Goal: Task Accomplishment & Management: Manage account settings

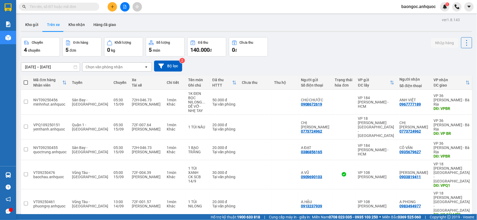
click at [65, 4] on input "text" at bounding box center [61, 7] width 63 height 6
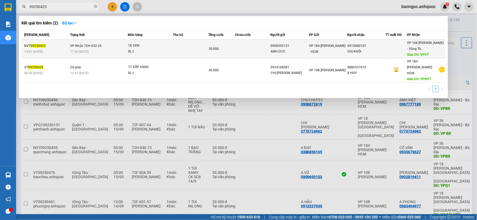
type input "09250425"
click at [129, 45] on div "1K ĐEN" at bounding box center [148, 46] width 40 height 6
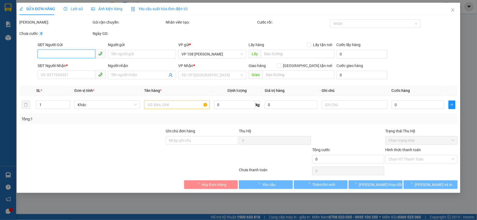
type input "0908592131"
type input "ANH ĐỨC"
type input "0915080107"
type input "CHỊ KHÔI"
type input "VPVT"
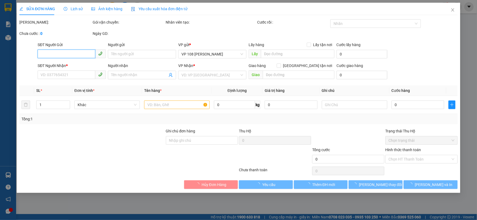
type input "30.000"
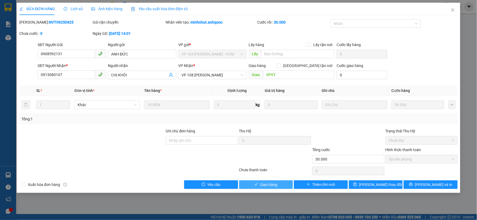
click at [243, 183] on button "Giao hàng" at bounding box center [266, 185] width 54 height 9
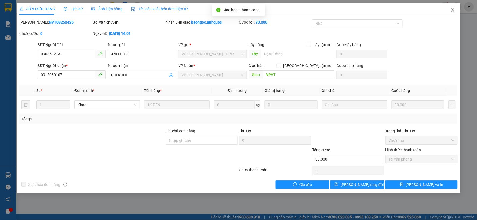
click at [454, 10] on icon "close" at bounding box center [453, 10] width 4 height 4
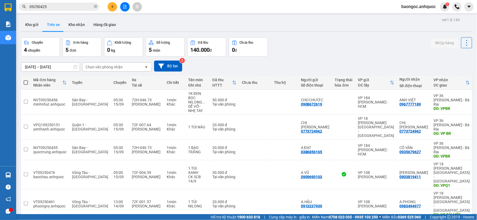
click at [416, 10] on span "baongoc.anhquoc" at bounding box center [418, 6] width 43 height 7
click at [413, 17] on span "Đăng xuất" at bounding box center [421, 17] width 32 height 6
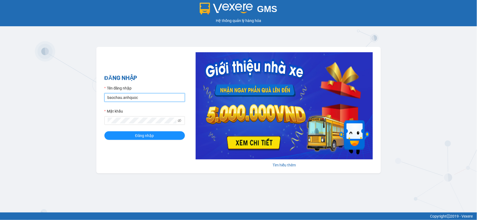
drag, startPoint x: 143, startPoint y: 99, endPoint x: 85, endPoint y: 97, distance: 57.7
click at [85, 97] on div "GMS Hệ thống [PERSON_NAME] hàng [PERSON_NAME] NHẬP Tên đăng nhập baochau.anhquo…" at bounding box center [238, 106] width 477 height 213
type input "ngoctrang.anhquoc"
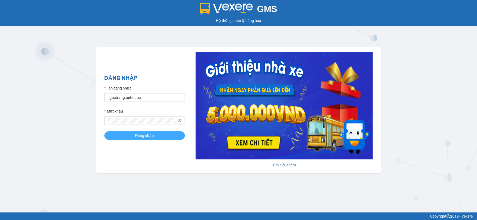
click at [142, 140] on button "Đăng nhập" at bounding box center [144, 136] width 81 height 9
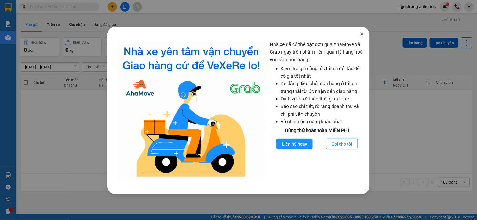
click at [361, 35] on icon "close" at bounding box center [362, 34] width 4 height 4
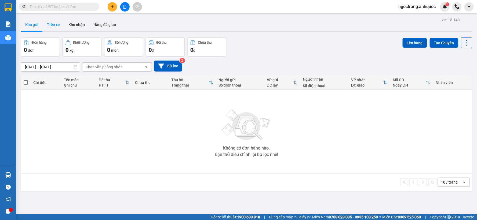
click at [60, 25] on button "Trên xe" at bounding box center [53, 24] width 21 height 13
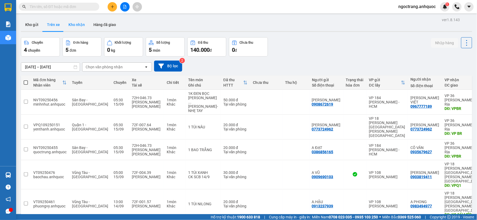
click at [81, 29] on button "Kho nhận" at bounding box center [76, 24] width 25 height 13
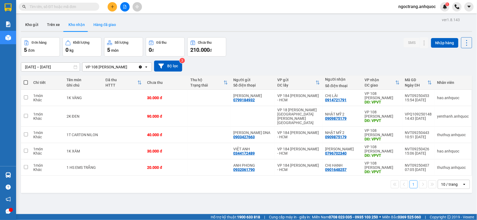
click at [100, 24] on button "Hàng đã giao" at bounding box center [104, 24] width 31 height 13
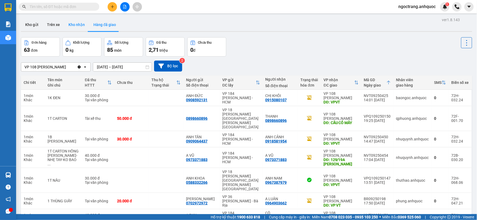
click at [74, 26] on button "Kho nhận" at bounding box center [76, 24] width 25 height 13
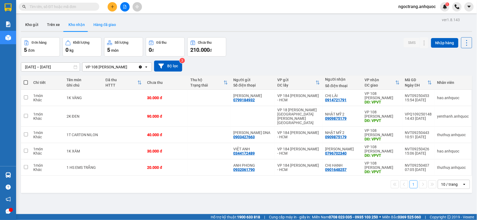
click at [107, 22] on button "Hàng đã giao" at bounding box center [104, 24] width 31 height 13
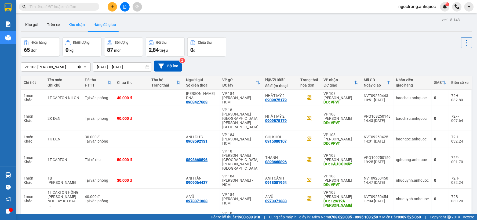
click at [73, 23] on button "Kho nhận" at bounding box center [76, 24] width 25 height 13
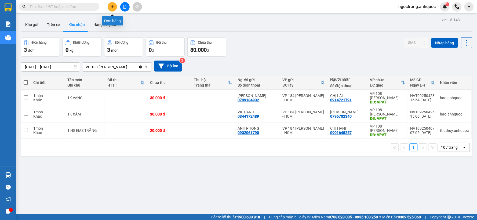
click at [111, 9] on button at bounding box center [112, 6] width 9 height 9
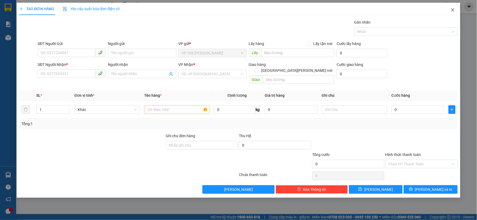
click at [453, 11] on icon "close" at bounding box center [453, 10] width 4 height 4
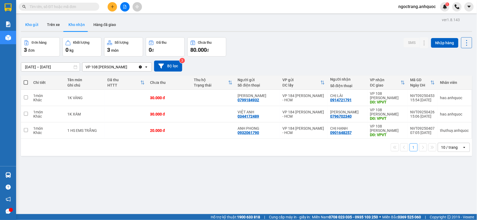
click at [35, 29] on button "Kho gửi" at bounding box center [32, 24] width 22 height 13
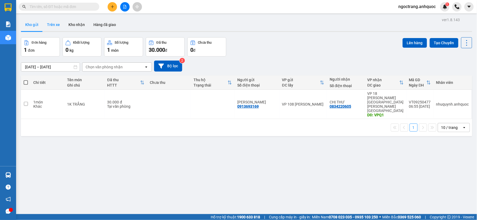
click at [52, 26] on button "Trên xe" at bounding box center [53, 24] width 21 height 13
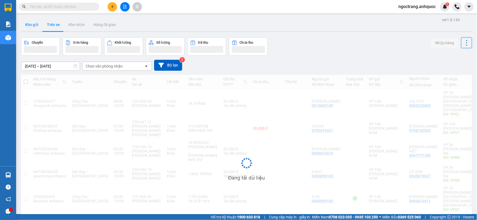
click at [28, 23] on button "Kho gửi" at bounding box center [32, 24] width 22 height 13
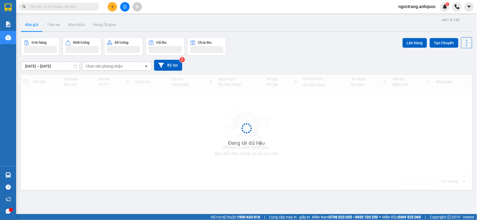
click at [34, 26] on button "Kho gửi" at bounding box center [32, 24] width 22 height 13
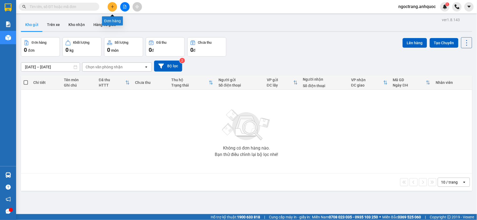
click at [123, 7] on icon "file-add" at bounding box center [125, 7] width 4 height 4
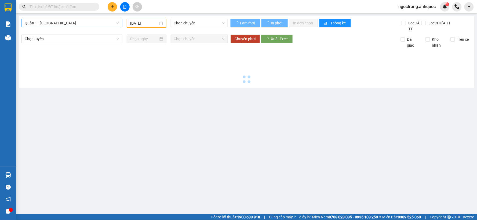
type input "15/09/2025"
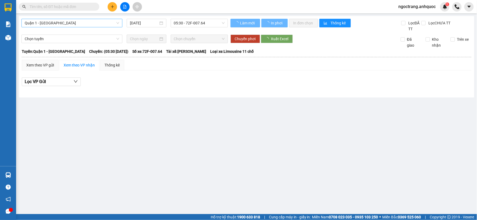
click at [68, 22] on span "Quận 1 - [GEOGRAPHIC_DATA]" at bounding box center [72, 23] width 95 height 8
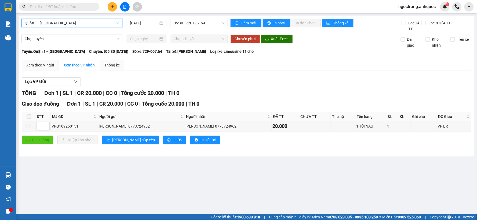
click at [66, 26] on span "Quận 1 - [GEOGRAPHIC_DATA]" at bounding box center [72, 23] width 95 height 8
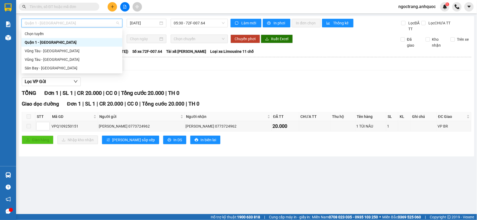
click at [68, 24] on span "Quận 1 - [GEOGRAPHIC_DATA]" at bounding box center [72, 23] width 95 height 8
click at [45, 57] on div "Vũng Tàu - [GEOGRAPHIC_DATA]" at bounding box center [72, 60] width 95 height 6
type input "15/09/2025"
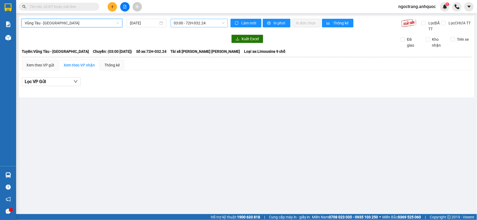
click at [181, 23] on span "03:00 - 72H-032.24" at bounding box center [199, 23] width 51 height 8
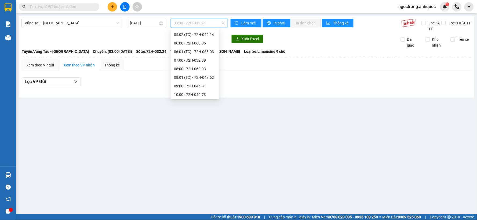
scroll to position [60, 0]
click at [99, 26] on span "Vũng Tàu - [GEOGRAPHIC_DATA]" at bounding box center [72, 23] width 95 height 8
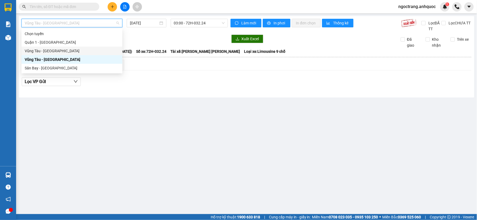
click at [68, 51] on div "Vũng Tàu - [GEOGRAPHIC_DATA]" at bounding box center [72, 51] width 95 height 6
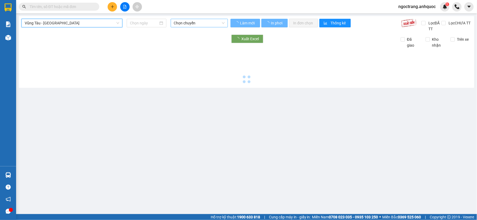
type input "15/09/2025"
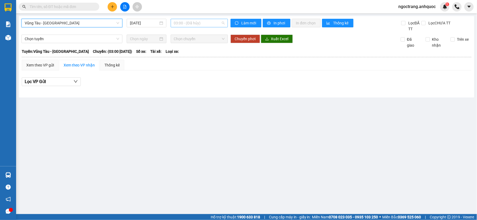
click at [192, 21] on span "03:00 - (Đã hủy)" at bounding box center [199, 23] width 51 height 8
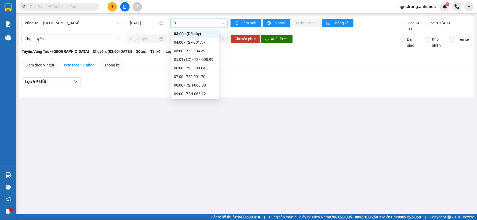
type input "08"
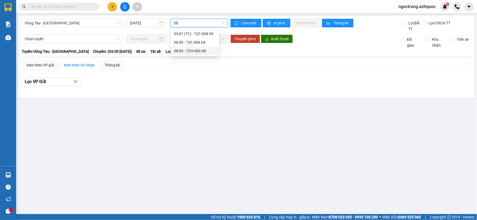
click at [187, 53] on div "08:00 - 72H-060.08" at bounding box center [195, 51] width 42 height 6
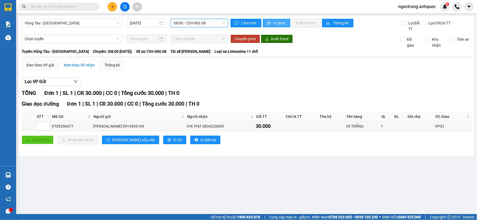
click at [278, 23] on span "In phơi" at bounding box center [280, 23] width 12 height 6
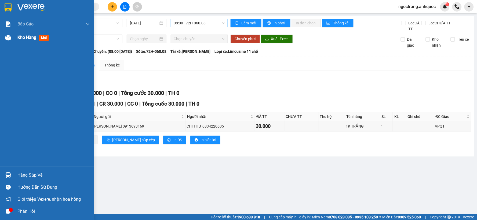
click at [18, 39] on span "Kho hàng" at bounding box center [26, 37] width 19 height 5
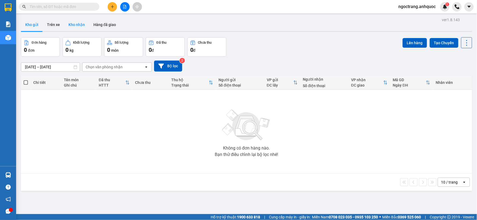
click at [71, 29] on button "Kho nhận" at bounding box center [76, 24] width 25 height 13
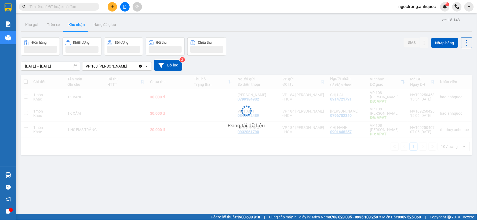
click at [77, 27] on button "Kho nhận" at bounding box center [76, 24] width 25 height 13
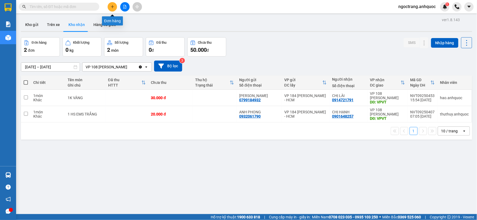
click at [111, 6] on icon "plus" at bounding box center [113, 7] width 4 height 4
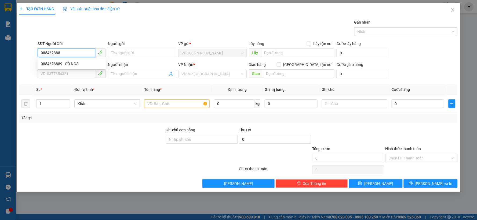
type input "0854623889"
click at [74, 63] on div "0854623889 - CÔ NGA" at bounding box center [72, 64] width 62 height 6
type input "CÔ NGA"
type input "0931173267"
type input "CÔ ĐIỆP"
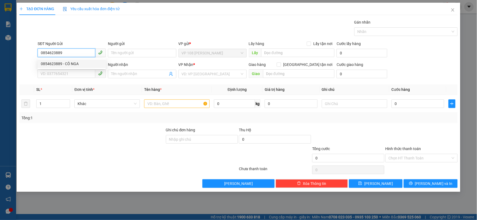
type input "VP 184 NVT"
type input "TM 6/9 THỦY"
type input "40.000"
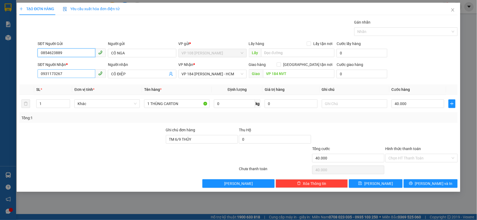
type input "0854623889"
drag, startPoint x: 80, startPoint y: 75, endPoint x: 0, endPoint y: 77, distance: 80.0
click at [0, 77] on div "TẠO ĐƠN HÀNG Yêu cầu xuất hóa đơn điện tử Transit Pickup Surcharge Ids Transit …" at bounding box center [238, 110] width 477 height 220
type input "0908534977"
click at [65, 87] on div "0908534977 - A THÀNH" at bounding box center [72, 85] width 62 height 6
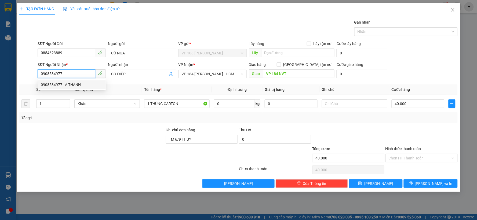
type input "A THÀNH"
type input "VP184"
type input "TM 15/8 THỦY"
type input "30.000"
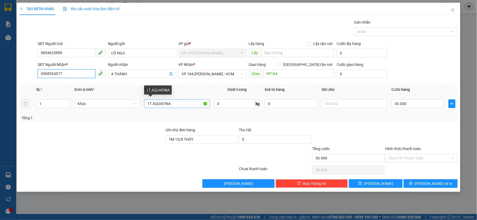
type input "0908534977"
drag, startPoint x: 168, startPoint y: 105, endPoint x: 153, endPoint y: 104, distance: 15.1
click at [153, 104] on input "1T AQUAFINA" at bounding box center [177, 104] width 66 height 9
type input "1T LAVIE"
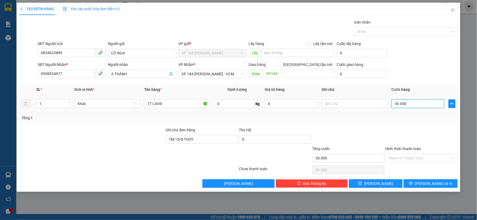
click at [419, 106] on input "30.000" at bounding box center [418, 104] width 53 height 9
type input "4"
type input "40"
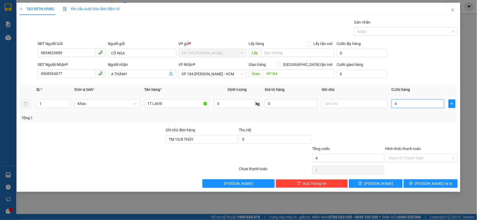
type input "40"
type input "400"
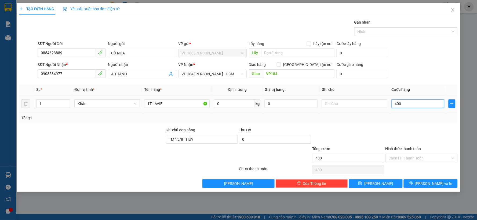
type input "4.000"
type input "40.000"
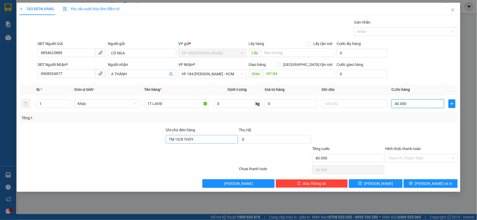
type input "40.000"
drag, startPoint x: 203, startPoint y: 139, endPoint x: 101, endPoint y: 140, distance: 102.6
click at [103, 140] on div "Ghi chú đơn hàng TM 15/8 THỦY Thu Hộ 0" at bounding box center [238, 136] width 439 height 19
click at [415, 184] on button "Lưu và In" at bounding box center [431, 184] width 54 height 9
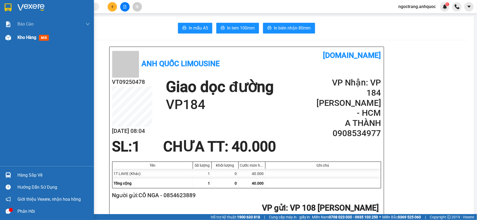
click at [24, 36] on span "Kho hàng" at bounding box center [26, 37] width 19 height 5
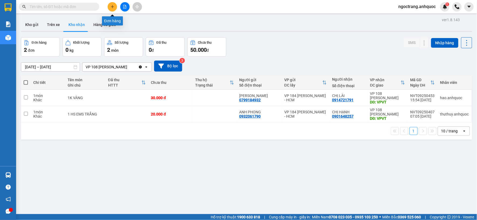
click at [115, 9] on button at bounding box center [112, 6] width 9 height 9
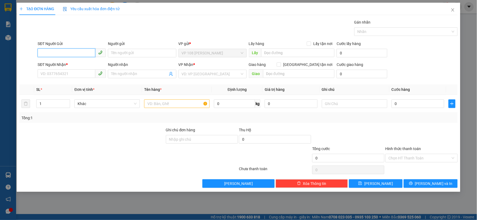
click at [77, 54] on input "SĐT Người Gửi" at bounding box center [67, 53] width 58 height 9
click at [76, 55] on input "SĐT Người Gửi" at bounding box center [67, 53] width 58 height 9
type input "0983002190"
click at [75, 63] on div "0983002190 - ANH HÒA" at bounding box center [72, 64] width 62 height 6
type input "ANH HÒA"
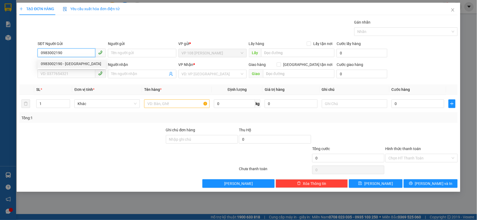
type input "0399900176"
type input "[PERSON_NAME]"
type input "VPNVT"
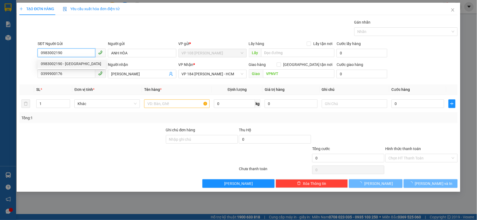
type input "40.000"
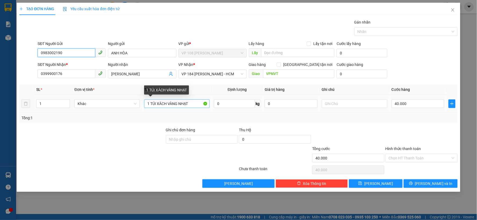
type input "0983002190"
drag, startPoint x: 195, startPoint y: 105, endPoint x: 128, endPoint y: 104, distance: 66.3
click at [129, 104] on tr "1 Khác 1 TÚI XÁCH VÀNG NHẠT 0 kg 0 40.000" at bounding box center [238, 104] width 438 height 18
click at [149, 106] on input "1 NILONG TRẮNG" at bounding box center [177, 104] width 66 height 9
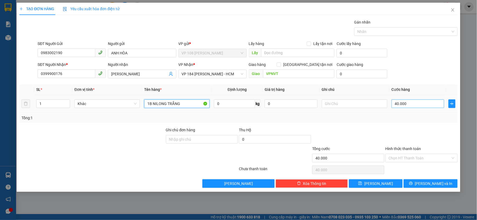
type input "1B [PERSON_NAME]"
click at [420, 106] on input "40.000" at bounding box center [418, 104] width 53 height 9
type input "2"
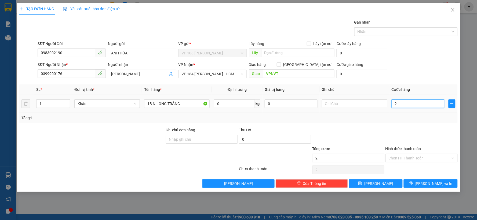
type input "20"
type input "200"
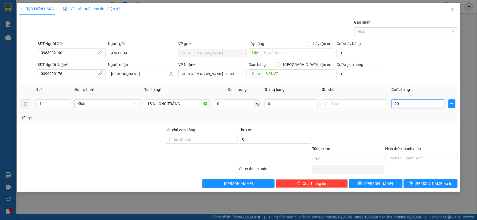
type input "200"
type input "2.000"
type input "20.000"
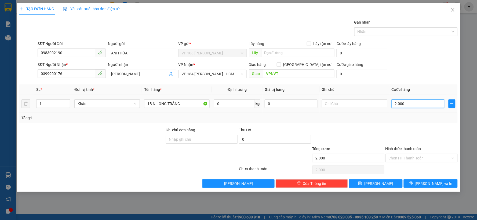
type input "20.000"
click at [411, 159] on input "Hình thức thanh toán" at bounding box center [420, 158] width 62 height 8
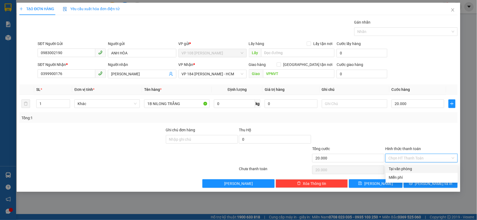
click at [404, 171] on div "Tại văn phòng" at bounding box center [422, 169] width 66 height 6
type input "0"
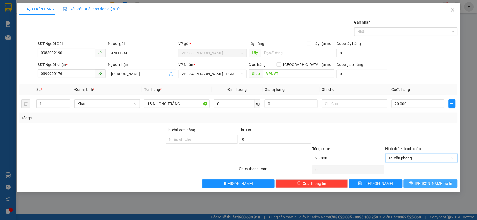
click at [414, 186] on button "Lưu và In" at bounding box center [431, 184] width 54 height 9
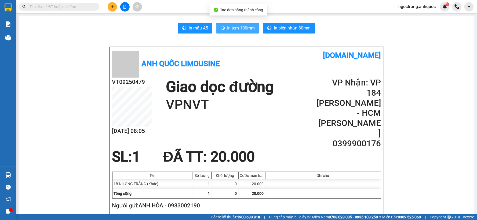
click at [243, 32] on button "In tem 100mm" at bounding box center [237, 28] width 43 height 11
click at [232, 30] on span "In tem 100mm" at bounding box center [241, 28] width 28 height 7
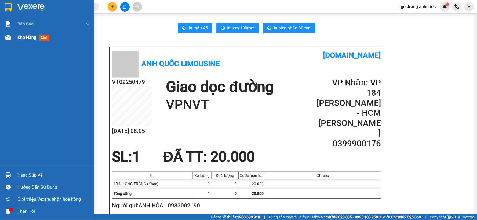
click at [16, 38] on div "Kho hàng mới" at bounding box center [47, 37] width 94 height 13
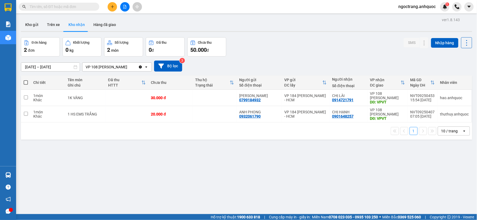
drag, startPoint x: 433, startPoint y: 98, endPoint x: 348, endPoint y: 165, distance: 108.6
click at [393, 175] on div "ver 1.8.143 Kho gửi Trên xe Kho nhận Hàng đã giao Đơn hàng 2 đơn Khối lượng 0 k…" at bounding box center [247, 126] width 456 height 220
click at [31, 25] on button "Kho gửi" at bounding box center [32, 24] width 22 height 13
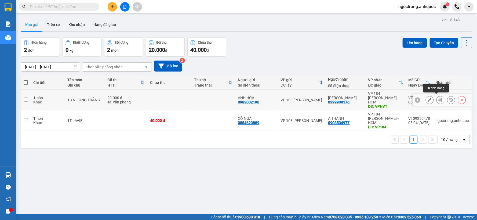
click at [439, 98] on icon at bounding box center [441, 100] width 4 height 4
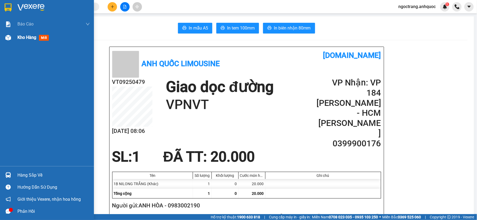
click at [24, 41] on div "Kho hàng mới" at bounding box center [34, 37] width 34 height 7
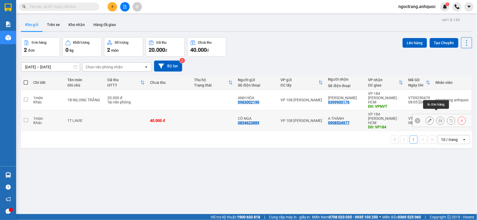
click at [439, 119] on icon at bounding box center [441, 121] width 4 height 4
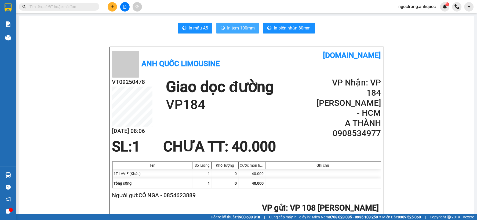
click at [240, 25] on span "In tem 100mm" at bounding box center [241, 28] width 28 height 7
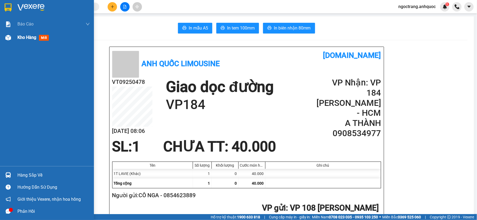
click at [30, 42] on div "Kho hàng mới" at bounding box center [53, 37] width 72 height 13
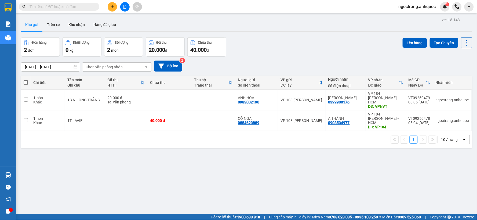
click at [27, 82] on span at bounding box center [26, 83] width 4 height 4
click at [26, 80] on input "checkbox" at bounding box center [26, 80] width 0 height 0
checkbox input "true"
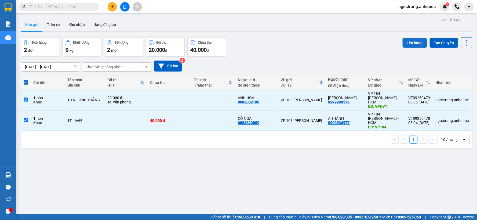
click at [416, 41] on button "Lên hàng" at bounding box center [415, 43] width 24 height 10
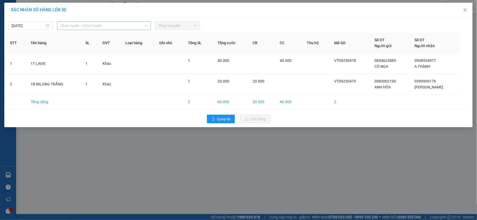
click at [85, 26] on span "Chọn tuyến - nhóm tuyến" at bounding box center [103, 26] width 87 height 8
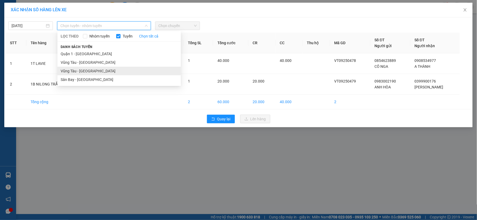
click at [76, 70] on li "Vũng Tàu - [GEOGRAPHIC_DATA]" at bounding box center [118, 71] width 123 height 9
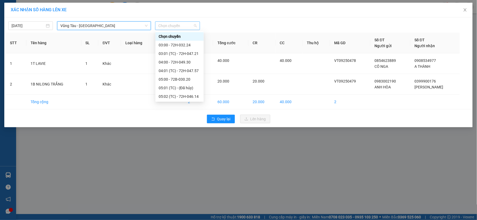
click at [185, 25] on span "Chọn chuyến" at bounding box center [177, 26] width 38 height 8
type input "09"
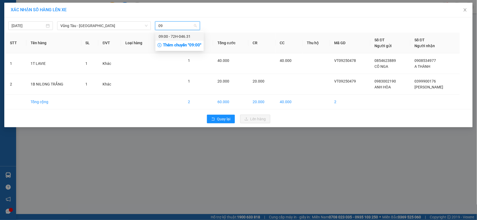
click at [181, 38] on div "09:00 - 72H-046.31" at bounding box center [180, 37] width 42 height 6
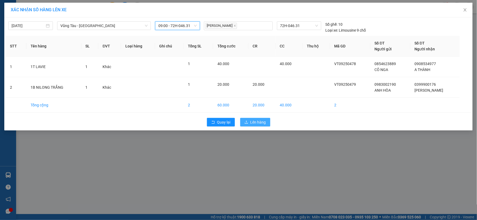
click at [262, 123] on span "Lên hàng" at bounding box center [258, 122] width 16 height 6
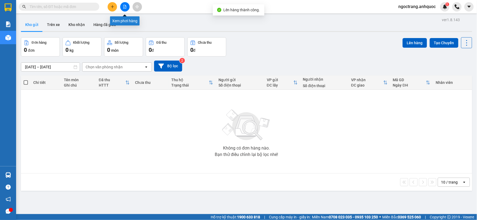
click at [126, 7] on icon "file-add" at bounding box center [124, 7] width 3 height 4
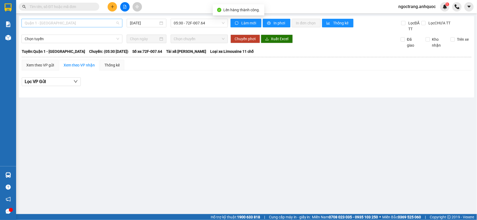
click at [71, 22] on span "Quận 1 - [GEOGRAPHIC_DATA]" at bounding box center [72, 23] width 95 height 8
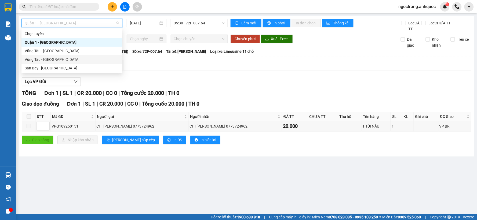
click at [62, 61] on div "Vũng Tàu - [GEOGRAPHIC_DATA]" at bounding box center [72, 60] width 95 height 6
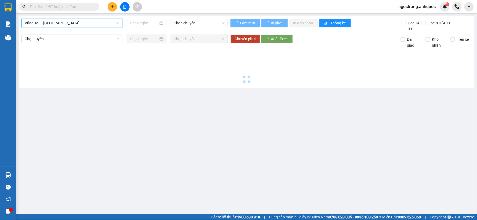
type input "15/09/2025"
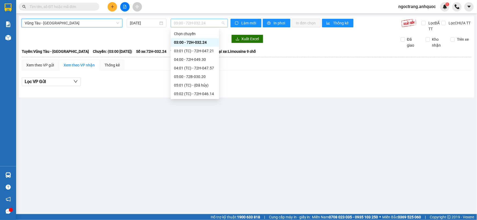
click at [208, 22] on span "03:00 - 72H-032.24" at bounding box center [199, 23] width 51 height 8
type input "09"
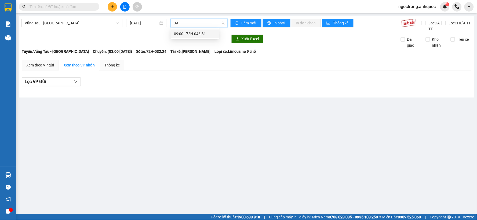
click at [199, 35] on div "09:00 - 72H-046.31" at bounding box center [195, 34] width 42 height 6
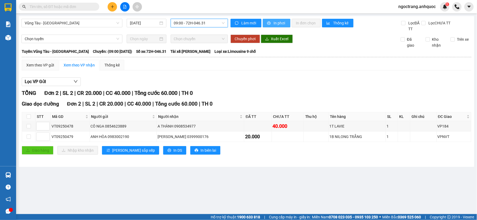
click at [281, 26] on span "In phơi" at bounding box center [280, 23] width 12 height 6
click at [281, 23] on span "In phơi" at bounding box center [280, 23] width 12 height 6
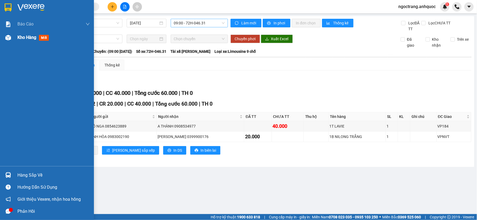
click at [28, 37] on span "Kho hàng" at bounding box center [26, 37] width 19 height 5
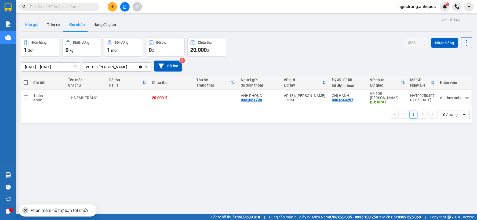
click at [31, 22] on button "Kho gửi" at bounding box center [32, 24] width 22 height 13
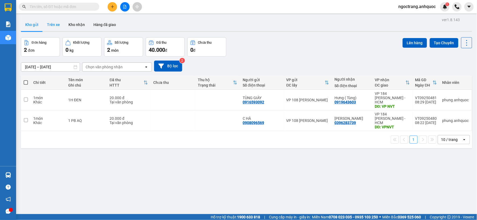
click at [45, 26] on button "Trên xe" at bounding box center [53, 24] width 21 height 13
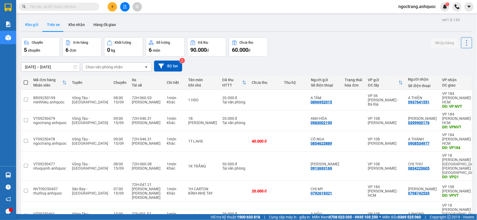
click at [35, 26] on button "Kho gửi" at bounding box center [32, 24] width 22 height 13
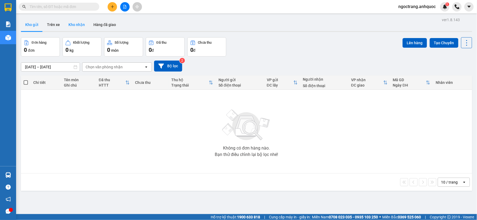
click at [77, 26] on button "Kho nhận" at bounding box center [76, 24] width 25 height 13
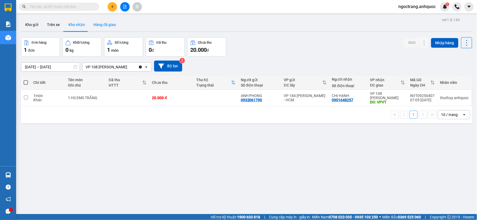
click at [99, 23] on button "Hàng đã giao" at bounding box center [104, 24] width 31 height 13
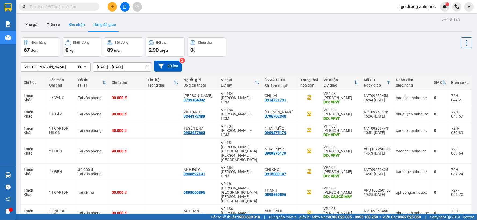
click at [71, 23] on button "Kho nhận" at bounding box center [76, 24] width 25 height 13
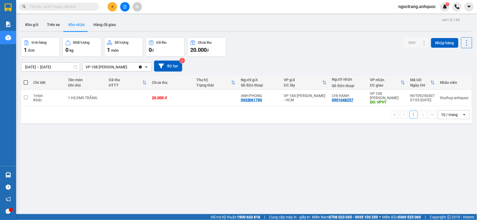
click at [62, 67] on input "[DATE] – [DATE]" at bounding box center [50, 67] width 59 height 9
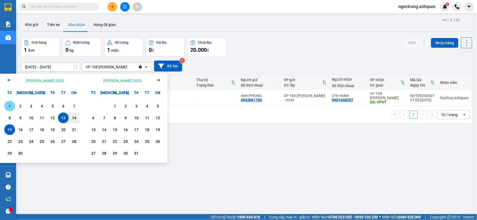
click at [13, 104] on div "1" at bounding box center [10, 106] width 8 height 6
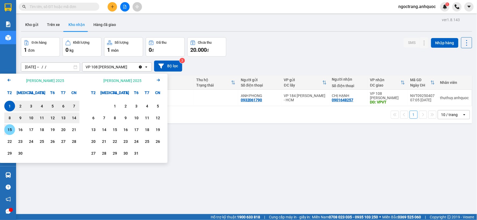
click at [9, 132] on div "15" at bounding box center [10, 130] width 8 height 6
type input "[DATE] – [DATE]"
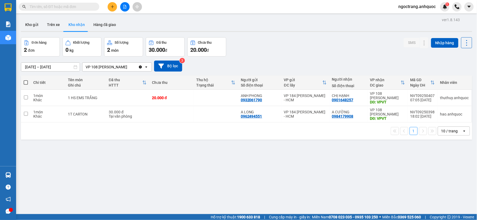
click at [68, 6] on input "text" at bounding box center [61, 7] width 63 height 6
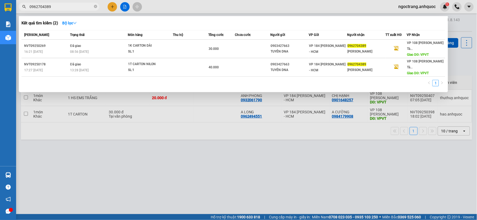
type input "0962704389"
click at [152, 150] on div at bounding box center [238, 110] width 477 height 220
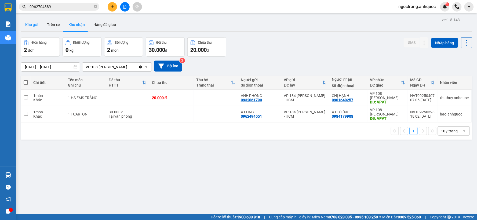
click at [31, 24] on button "Kho gửi" at bounding box center [32, 24] width 22 height 13
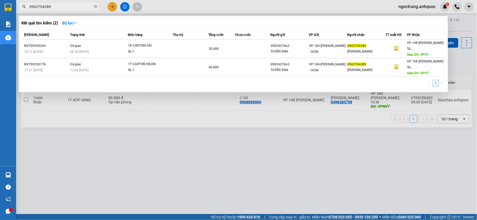
click at [71, 5] on input "0962704389" at bounding box center [61, 7] width 63 height 6
click at [68, 5] on input "0962704389" at bounding box center [61, 7] width 63 height 6
click at [95, 7] on icon "close-circle" at bounding box center [95, 6] width 3 height 3
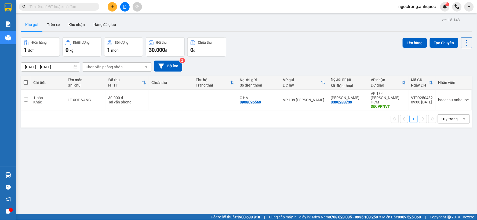
paste input "0916201087"
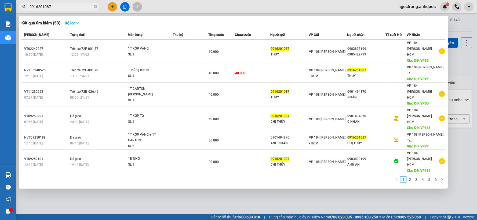
type input "0916201087"
click at [121, 200] on div at bounding box center [238, 110] width 477 height 220
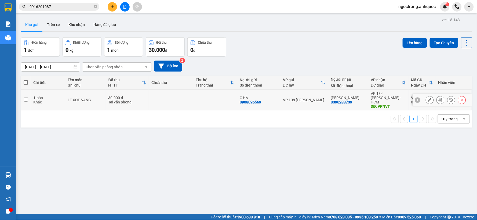
click at [27, 98] on input "checkbox" at bounding box center [26, 100] width 4 height 4
click at [26, 98] on input "checkbox" at bounding box center [26, 100] width 4 height 4
checkbox input "false"
click at [54, 25] on button "Trên xe" at bounding box center [53, 24] width 21 height 13
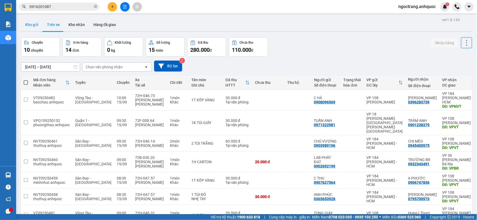
click at [35, 27] on button "Kho gửi" at bounding box center [32, 24] width 22 height 13
